Goal: Find specific page/section: Find specific page/section

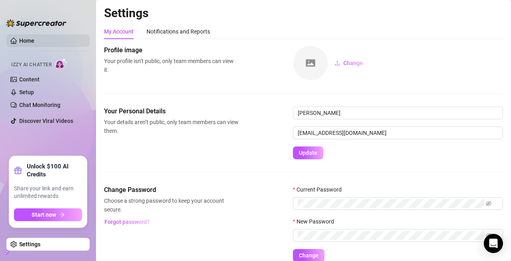
click at [34, 38] on link "Home" at bounding box center [26, 41] width 15 height 6
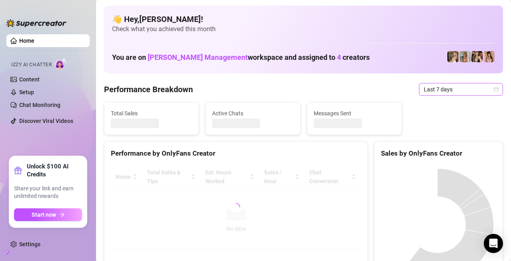
click at [444, 84] on span "Last 7 days" at bounding box center [460, 90] width 74 height 12
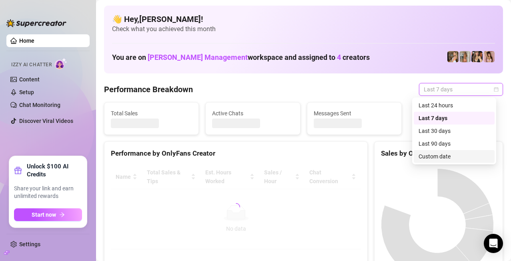
click at [443, 155] on div "Custom date" at bounding box center [453, 156] width 71 height 9
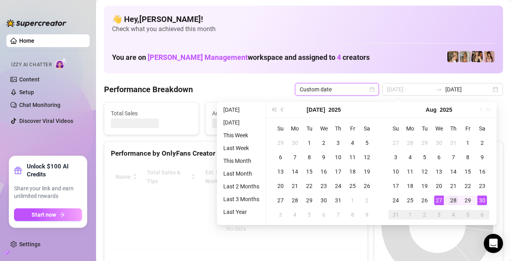
type input "[DATE]"
click at [451, 199] on div "28" at bounding box center [453, 201] width 10 height 10
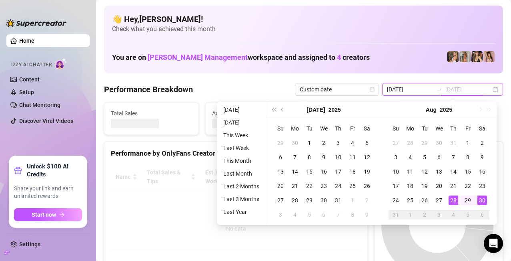
type input "[DATE]"
click at [483, 201] on div "30" at bounding box center [482, 201] width 10 height 10
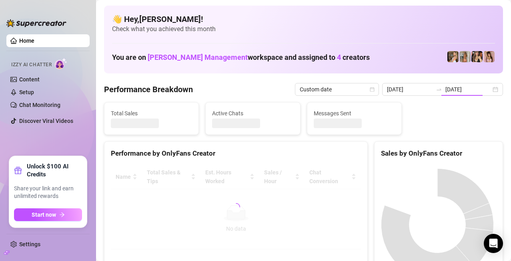
type input "[DATE]"
click at [389, 62] on div "You are on [PERSON_NAME] Management workspace and assigned to 4 creators" at bounding box center [303, 56] width 383 height 17
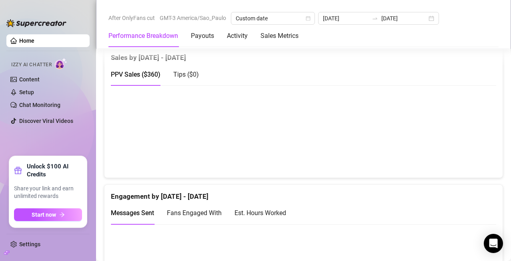
scroll to position [400, 0]
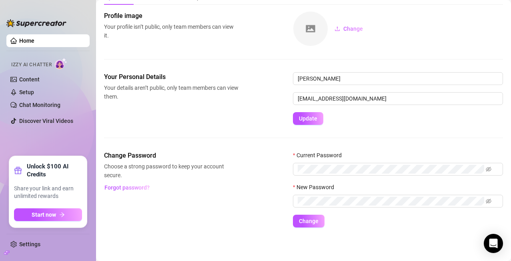
scroll to position [35, 0]
drag, startPoint x: 45, startPoint y: 46, endPoint x: 32, endPoint y: 82, distance: 38.5
click at [34, 44] on link "Home" at bounding box center [26, 41] width 15 height 6
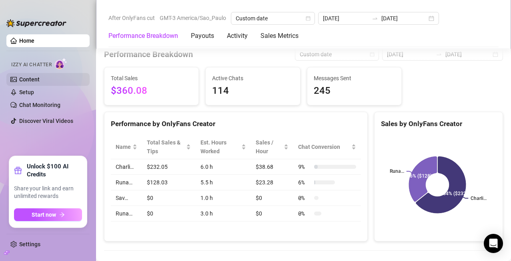
click at [32, 82] on link "Content" at bounding box center [29, 79] width 20 height 6
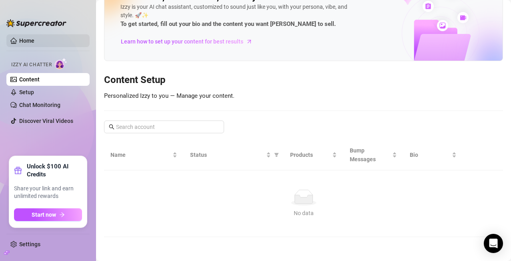
scroll to position [64, 0]
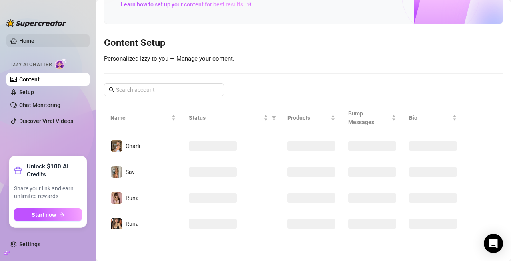
click at [34, 38] on link "Home" at bounding box center [26, 41] width 15 height 6
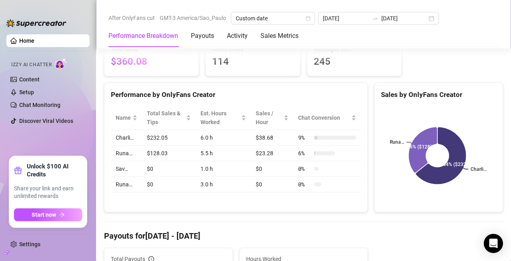
scroll to position [400, 0]
